Goal: Task Accomplishment & Management: Use online tool/utility

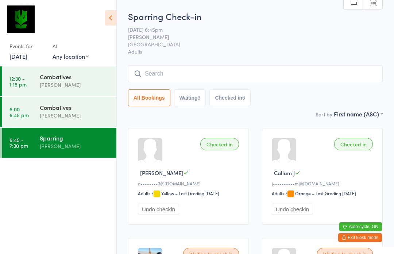
click at [160, 254] on html "You have now entered Kiosk Mode. Members will be able to check themselves in us…" at bounding box center [197, 127] width 394 height 254
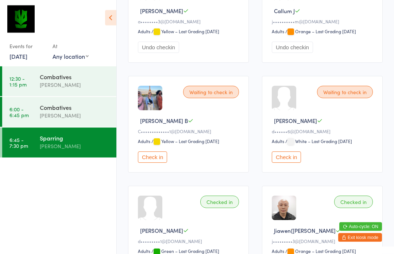
scroll to position [166, 0]
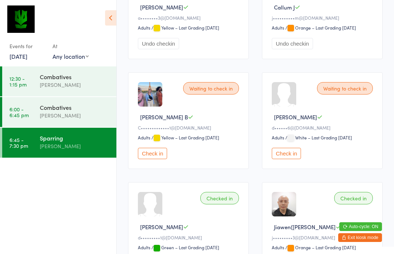
click at [156, 158] on button "Check in" at bounding box center [152, 153] width 29 height 11
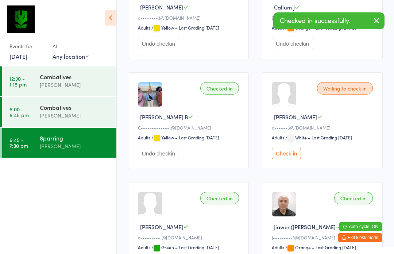
click at [288, 159] on button "Check in" at bounding box center [286, 153] width 29 height 11
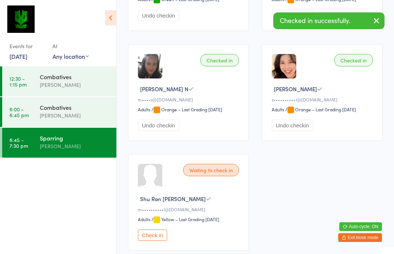
scroll to position [440, 0]
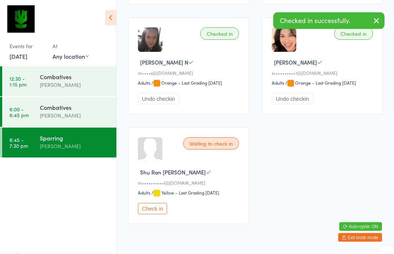
click at [161, 214] on button "Check in" at bounding box center [152, 208] width 29 height 11
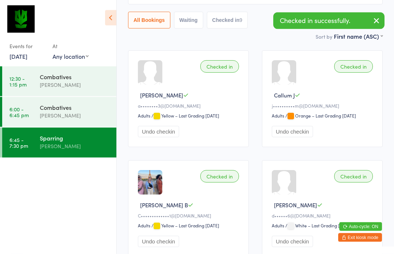
scroll to position [0, 0]
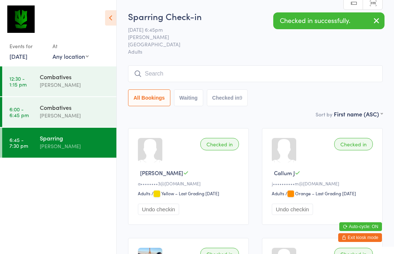
click at [305, 78] on input "search" at bounding box center [255, 73] width 255 height 17
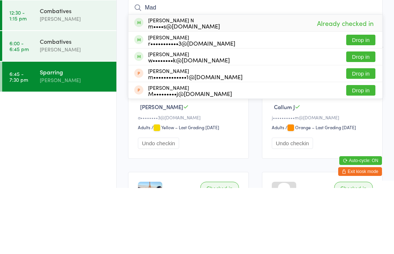
type input "Mad"
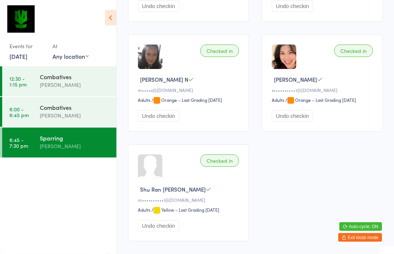
scroll to position [423, 0]
click at [76, 116] on div "[PERSON_NAME]" at bounding box center [75, 115] width 70 height 8
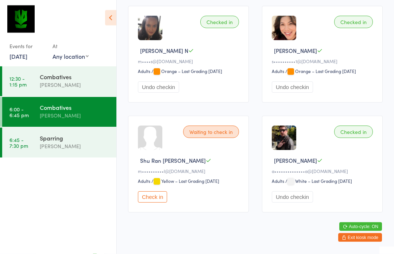
scroll to position [564, 0]
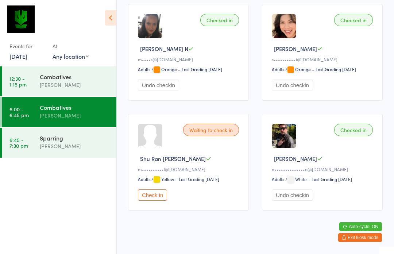
click at [164, 201] on button "Check in" at bounding box center [152, 194] width 29 height 11
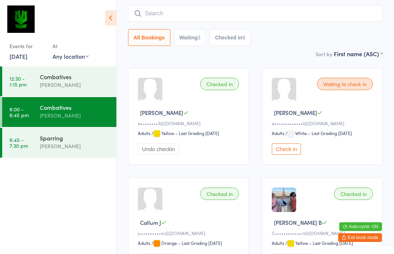
scroll to position [0, 0]
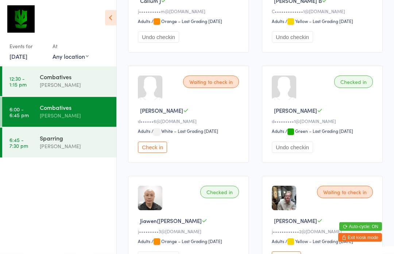
click at [151, 152] on button "Check in" at bounding box center [152, 147] width 29 height 11
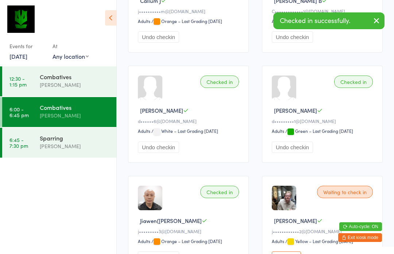
click at [77, 138] on div "Sparring" at bounding box center [75, 138] width 70 height 8
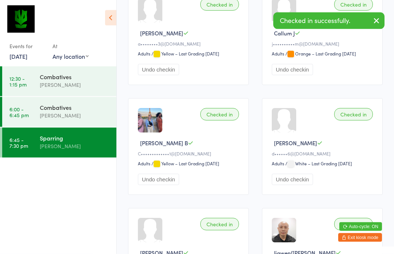
scroll to position [23, 0]
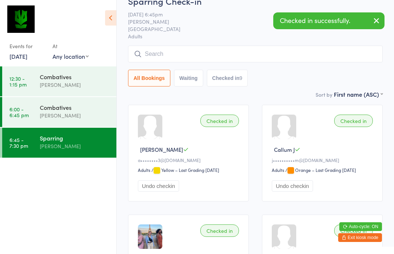
click at [65, 110] on div "Combatives" at bounding box center [75, 107] width 70 height 8
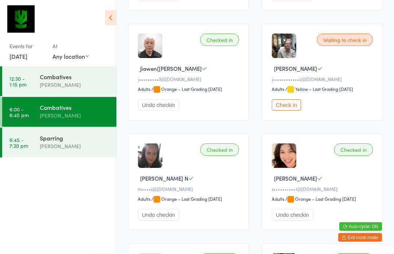
scroll to position [435, 0]
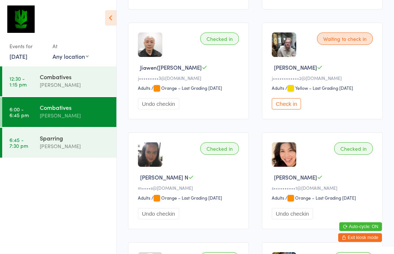
click at [293, 109] on button "Check in" at bounding box center [286, 103] width 29 height 11
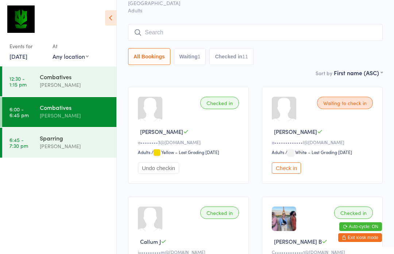
scroll to position [0, 0]
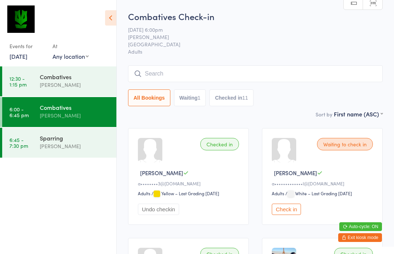
click at [234, 76] on input "search" at bounding box center [255, 73] width 255 height 17
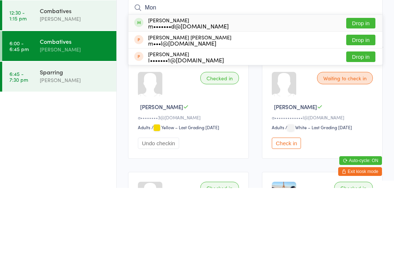
type input "Mon"
click at [229, 89] on div "m•••••••d@[DOMAIN_NAME]" at bounding box center [188, 92] width 81 height 6
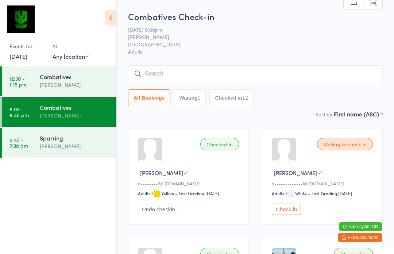
click at [185, 78] on input "search" at bounding box center [255, 73] width 255 height 17
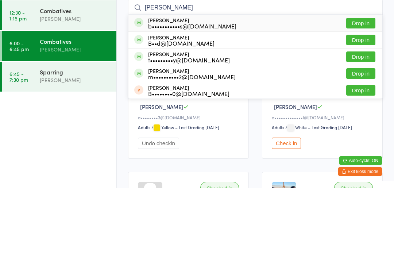
type input "[PERSON_NAME]"
click at [183, 106] on div "B••d@[DOMAIN_NAME]" at bounding box center [181, 109] width 66 height 6
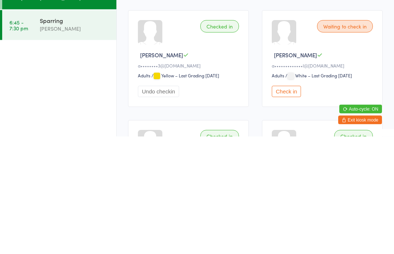
click at [93, 142] on div "[PERSON_NAME]" at bounding box center [75, 146] width 70 height 8
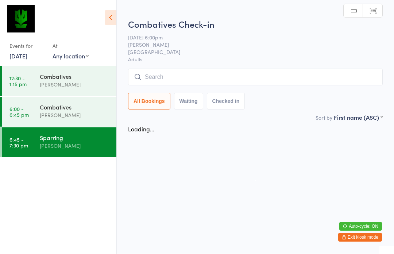
scroll to position [0, 0]
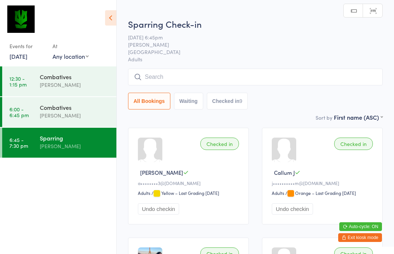
click at [203, 79] on input "search" at bounding box center [255, 77] width 255 height 17
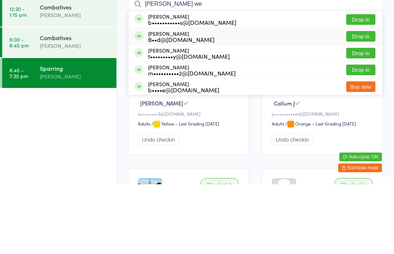
type input "[PERSON_NAME] we"
click at [185, 106] on div "B••d@[DOMAIN_NAME]" at bounding box center [181, 109] width 66 height 6
